Goal: Task Accomplishment & Management: Manage account settings

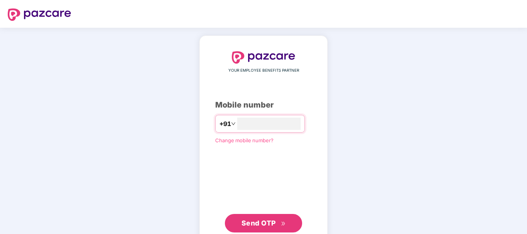
type input "**********"
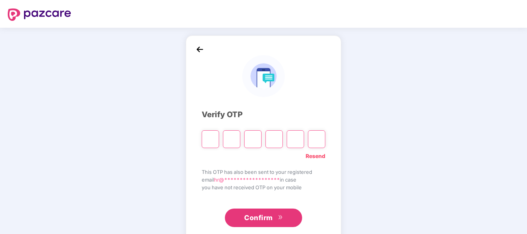
type input "*"
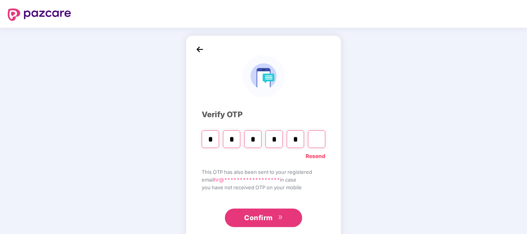
type input "*"
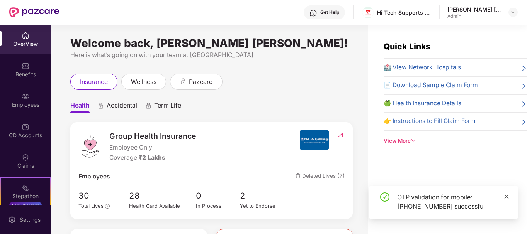
click at [507, 197] on icon "close" at bounding box center [506, 197] width 4 height 4
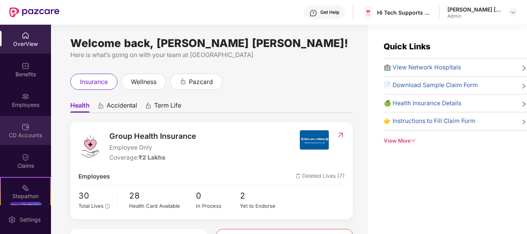
click at [23, 125] on img at bounding box center [26, 127] width 8 height 8
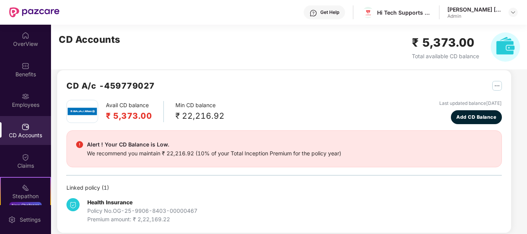
scroll to position [17, 0]
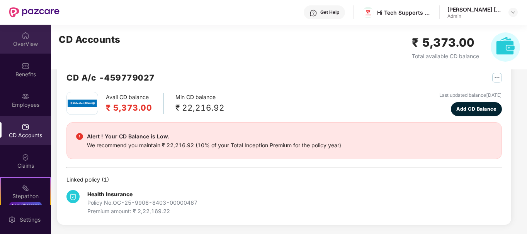
click at [15, 37] on div "OverView" at bounding box center [25, 39] width 51 height 29
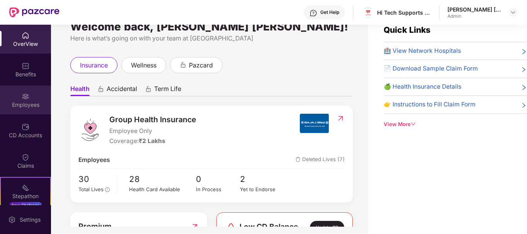
click at [33, 97] on div "Employees" at bounding box center [25, 100] width 51 height 29
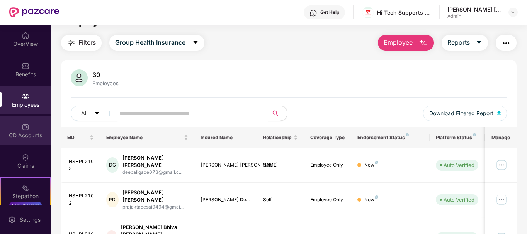
click at [29, 130] on div "CD Accounts" at bounding box center [25, 130] width 51 height 29
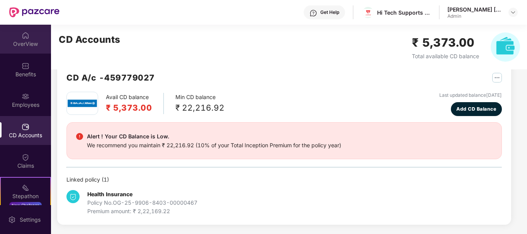
click at [12, 38] on div "OverView" at bounding box center [25, 39] width 51 height 29
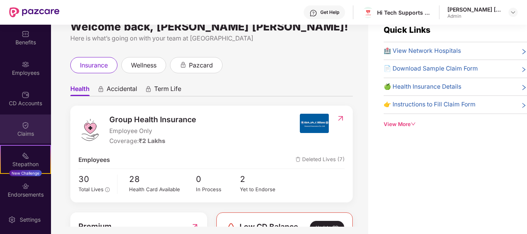
scroll to position [63, 0]
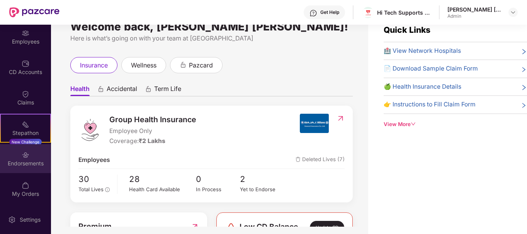
click at [23, 162] on div "Endorsements" at bounding box center [25, 164] width 51 height 8
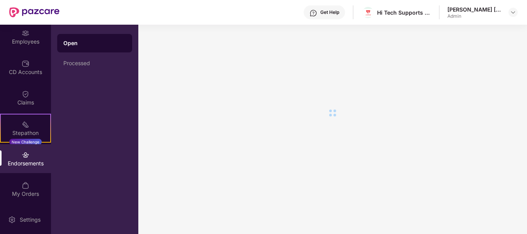
scroll to position [0, 0]
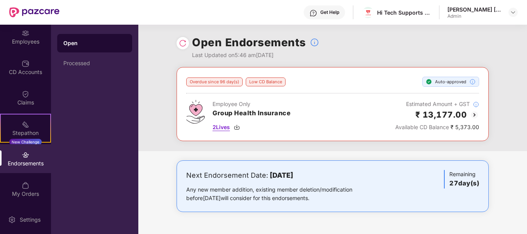
click at [224, 126] on span "2 Lives" at bounding box center [220, 127] width 17 height 8
click at [476, 112] on img at bounding box center [473, 114] width 9 height 9
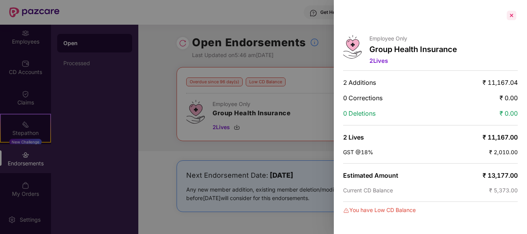
click at [509, 14] on div at bounding box center [511, 15] width 12 height 12
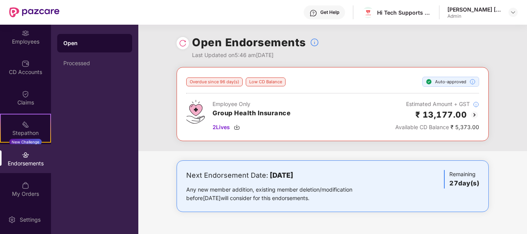
click at [183, 49] on div at bounding box center [182, 43] width 12 height 12
click at [183, 42] on img at bounding box center [183, 43] width 8 height 8
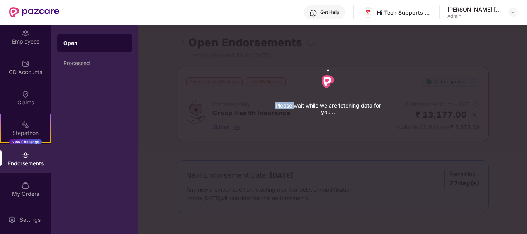
click at [183, 42] on div "Please wait while we are fetching data for you..." at bounding box center [401, 117] width 527 height 234
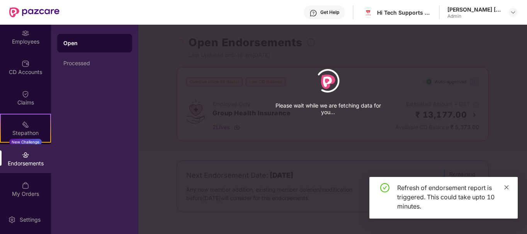
click at [507, 187] on icon "close" at bounding box center [506, 187] width 4 height 4
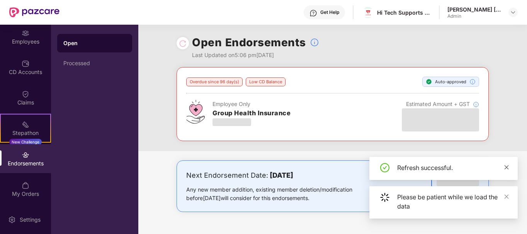
click at [507, 170] on icon "close" at bounding box center [505, 167] width 5 height 5
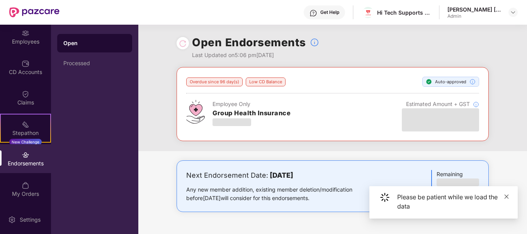
click at [504, 199] on icon "close" at bounding box center [505, 196] width 5 height 5
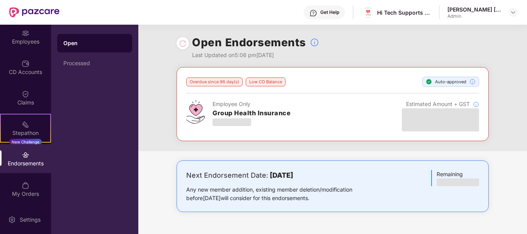
click at [504, 127] on div "Overdue since 96 day(s) Low CD Balance Auto-approved Employee Only Group Health…" at bounding box center [332, 109] width 388 height 84
click at [22, 163] on div "Endorsements" at bounding box center [25, 164] width 51 height 8
click at [17, 123] on div "Stepathon New Challenge" at bounding box center [25, 128] width 51 height 29
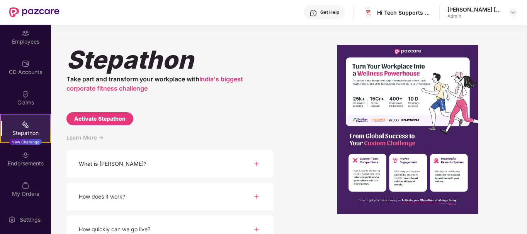
click at [19, 161] on div "Endorsements" at bounding box center [25, 164] width 51 height 8
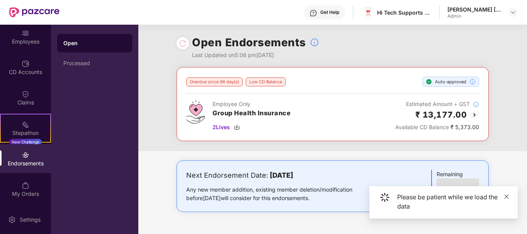
click at [505, 197] on icon "close" at bounding box center [505, 196] width 5 height 5
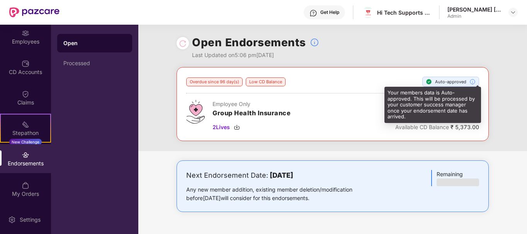
click at [473, 79] on img at bounding box center [472, 82] width 6 height 6
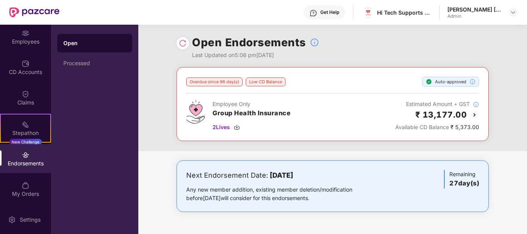
click at [473, 115] on img at bounding box center [473, 114] width 9 height 9
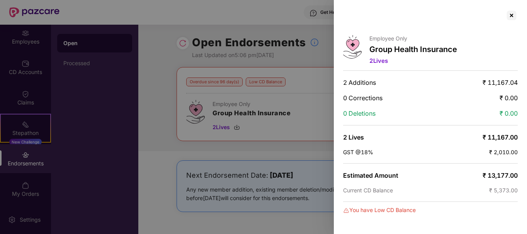
click at [309, 23] on div at bounding box center [263, 117] width 527 height 234
click at [66, 69] on div at bounding box center [263, 117] width 527 height 234
click at [508, 17] on div at bounding box center [511, 15] width 12 height 12
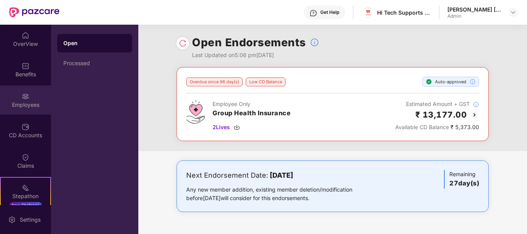
click at [22, 96] on img at bounding box center [26, 97] width 8 height 8
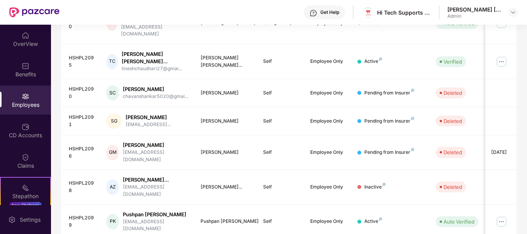
scroll to position [253, 0]
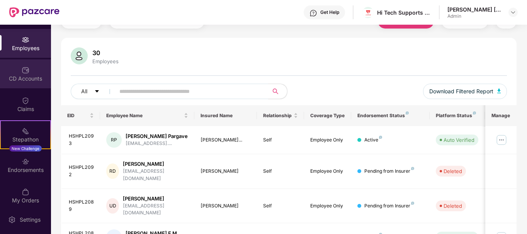
scroll to position [63, 0]
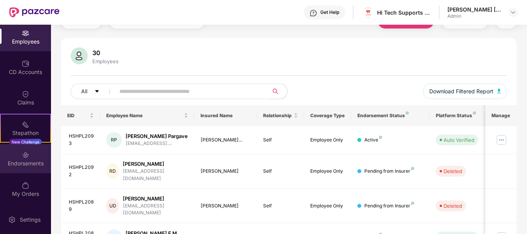
click at [27, 162] on div "Endorsements" at bounding box center [25, 164] width 51 height 8
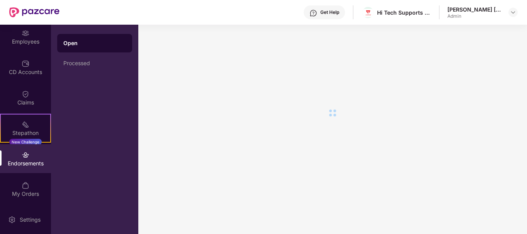
scroll to position [0, 0]
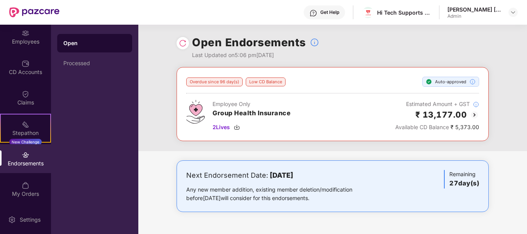
click at [88, 42] on div "Open" at bounding box center [94, 43] width 63 height 8
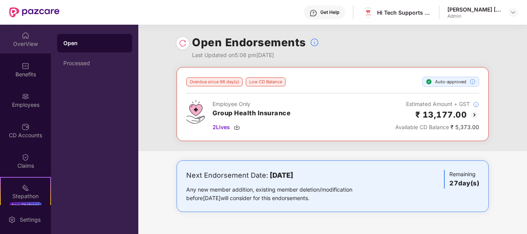
click at [23, 38] on img at bounding box center [26, 36] width 8 height 8
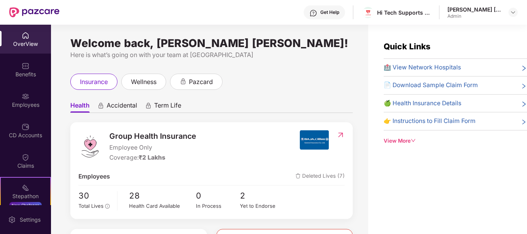
click at [268, 76] on div "insurance wellness pazcard" at bounding box center [211, 82] width 282 height 16
click at [21, 103] on div "Employees" at bounding box center [25, 105] width 51 height 8
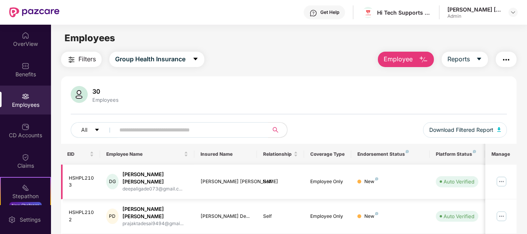
click at [503, 178] on img at bounding box center [501, 182] width 12 height 12
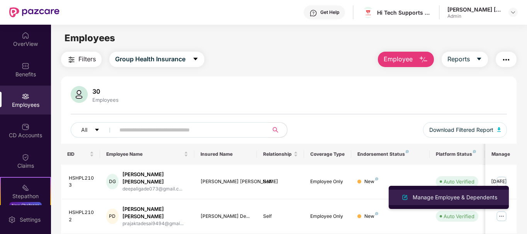
click at [424, 200] on div "Manage Employee & Dependents" at bounding box center [455, 197] width 88 height 8
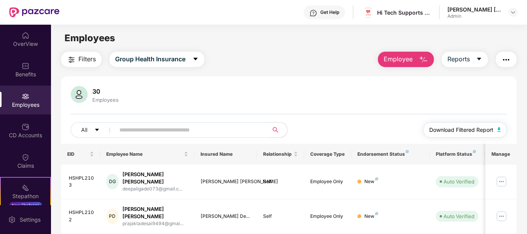
click at [492, 129] on span "Download Filtered Report" at bounding box center [461, 130] width 64 height 8
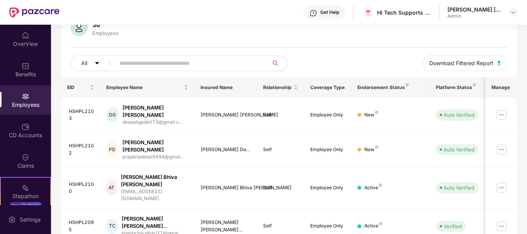
scroll to position [77, 0]
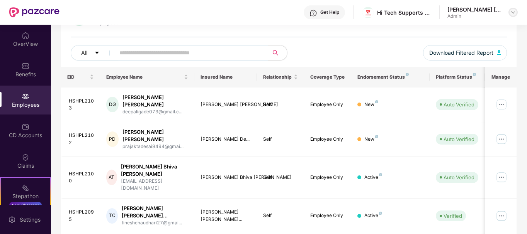
click at [510, 10] on img at bounding box center [513, 12] width 6 height 6
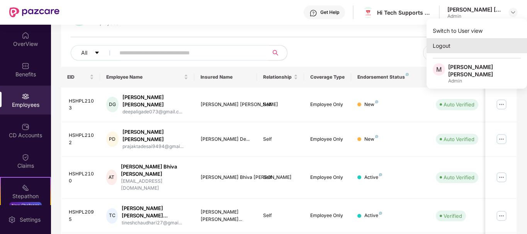
click at [446, 50] on div "Logout" at bounding box center [476, 45] width 100 height 15
